Goal: Transaction & Acquisition: Book appointment/travel/reservation

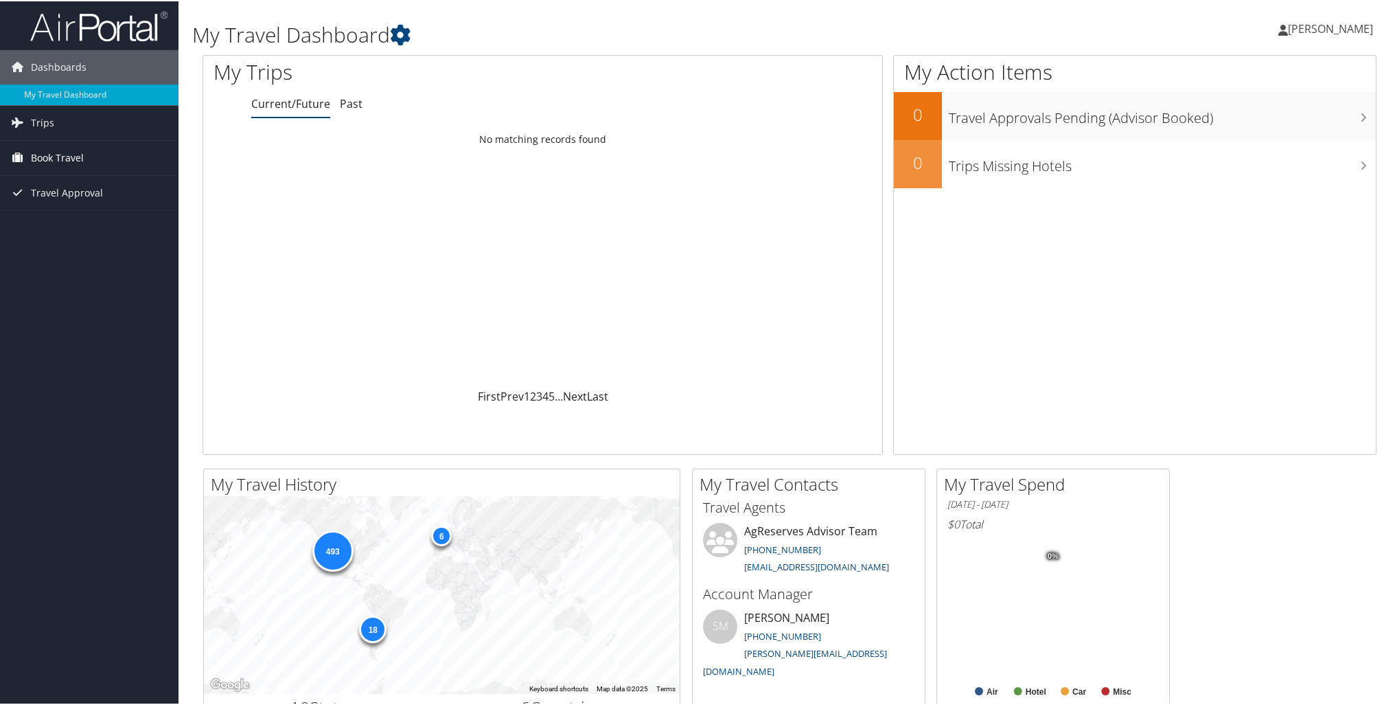
click at [69, 155] on span "Book Travel" at bounding box center [57, 156] width 53 height 34
click at [63, 228] on link "Book/Manage Online Trips" at bounding box center [89, 225] width 179 height 21
click at [60, 158] on span "Book Travel" at bounding box center [57, 156] width 53 height 34
click at [91, 220] on link "Book/Manage Online Trips" at bounding box center [89, 225] width 179 height 21
